Goal: Find specific page/section: Find specific page/section

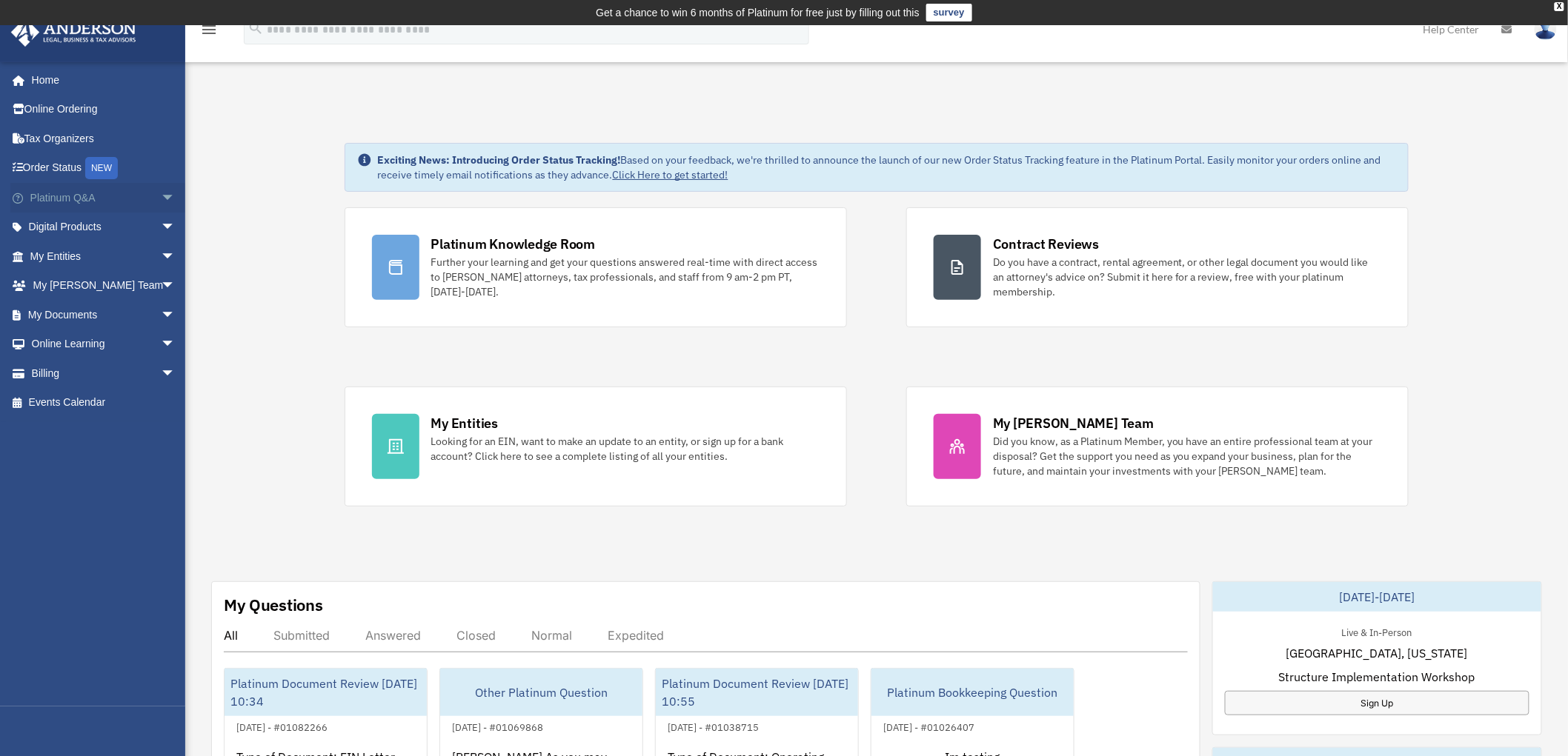
click at [161, 199] on span "arrow_drop_down" at bounding box center [175, 198] width 29 height 30
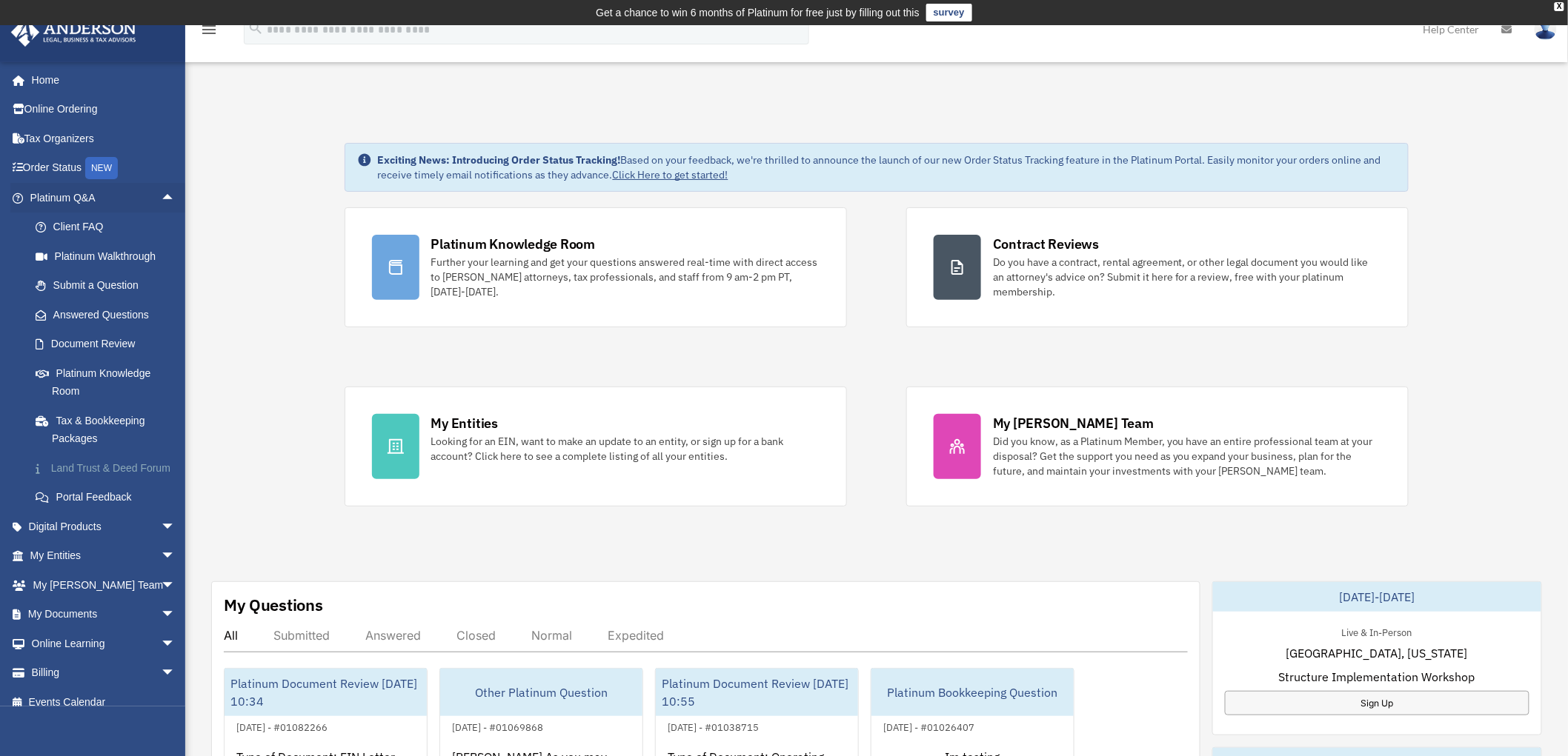
click at [91, 461] on link "Land Trust & Deed Forum" at bounding box center [109, 468] width 177 height 29
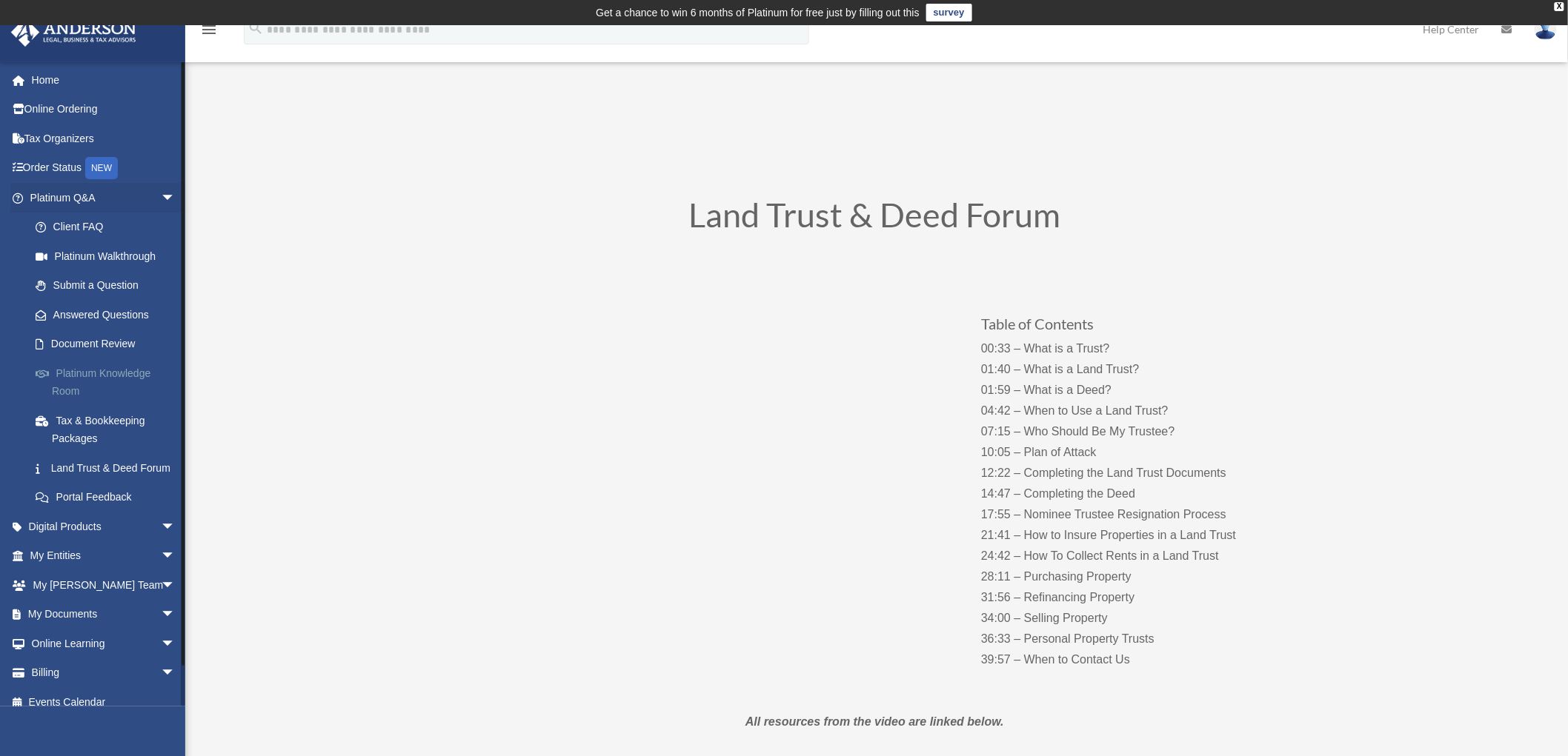
click at [85, 381] on link "Platinum Knowledge Room" at bounding box center [109, 382] width 177 height 48
